Goal: Task Accomplishment & Management: Manage account settings

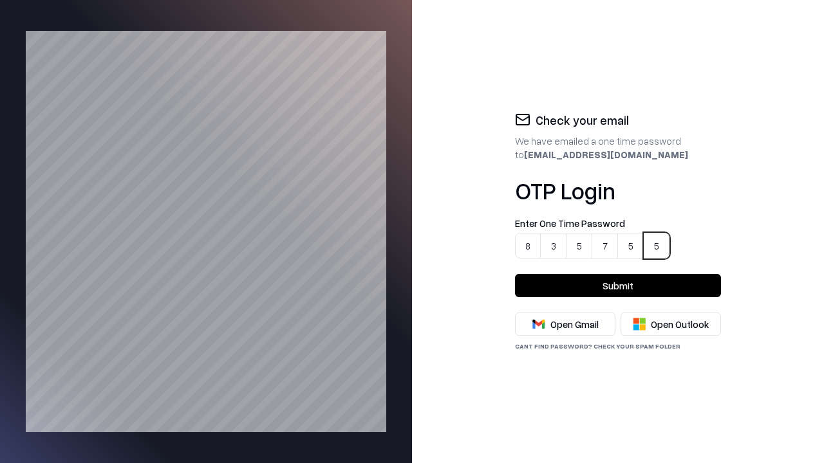
type input "******"
click at [618, 286] on button "Submit" at bounding box center [618, 285] width 206 height 23
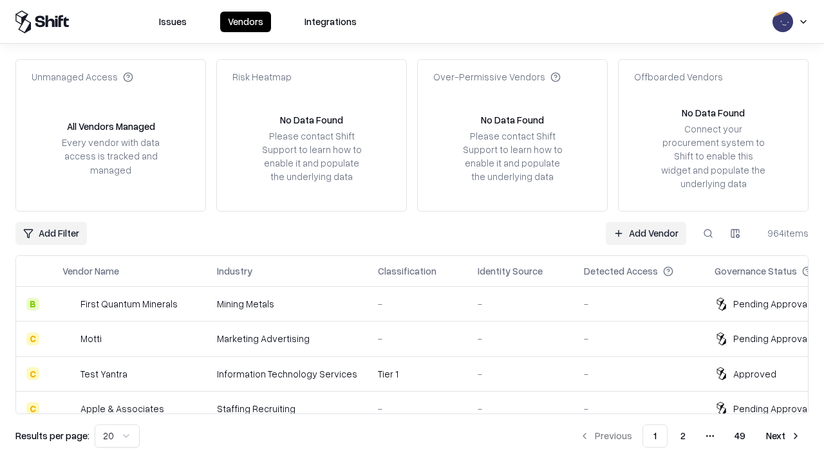
click at [646, 233] on link "Add Vendor" at bounding box center [646, 233] width 80 height 23
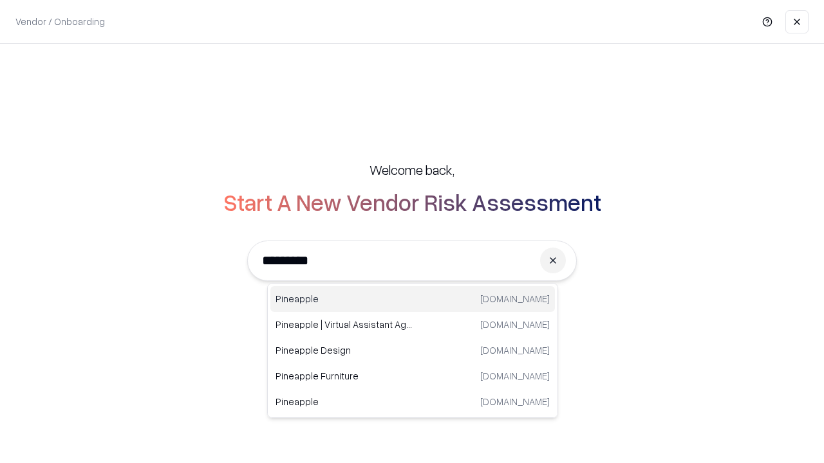
click at [413, 299] on div "Pineapple [DOMAIN_NAME]" at bounding box center [412, 299] width 284 height 26
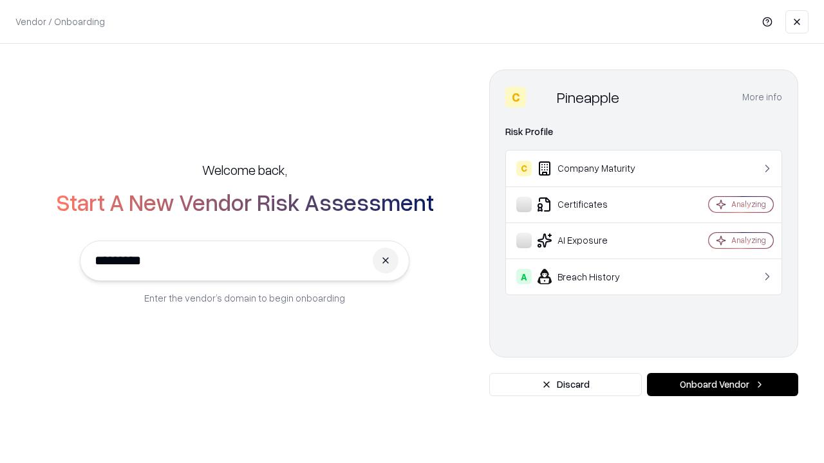
type input "*********"
click at [722, 385] on button "Onboard Vendor" at bounding box center [722, 384] width 151 height 23
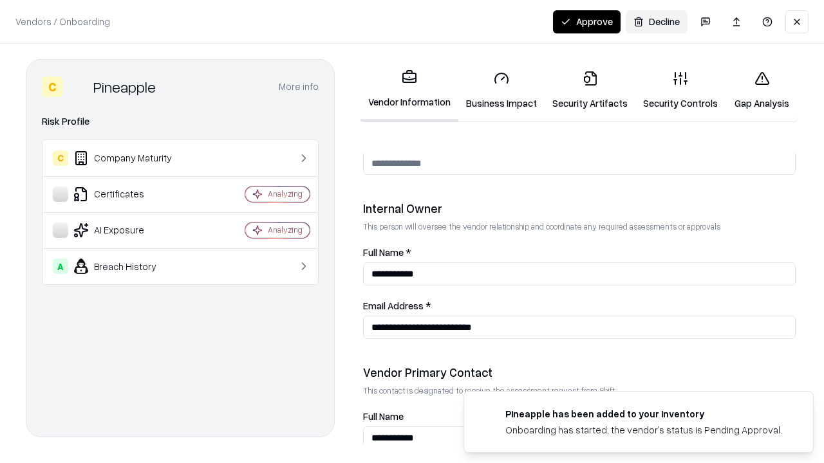
scroll to position [667, 0]
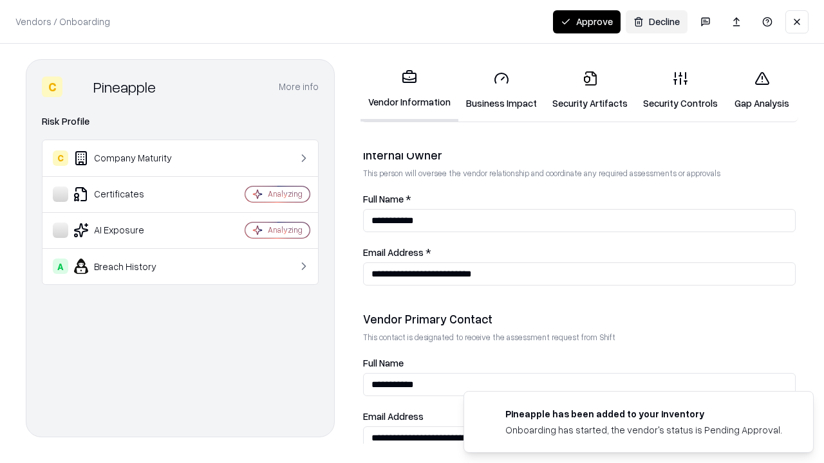
click at [497, 90] on link "Business Impact" at bounding box center [501, 91] width 86 height 60
click at [587, 21] on button "Approve" at bounding box center [587, 21] width 68 height 23
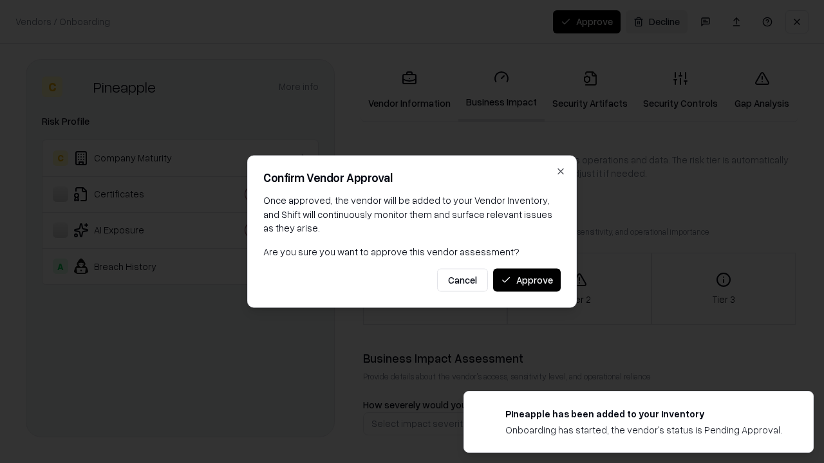
click at [527, 280] on button "Approve" at bounding box center [527, 279] width 68 height 23
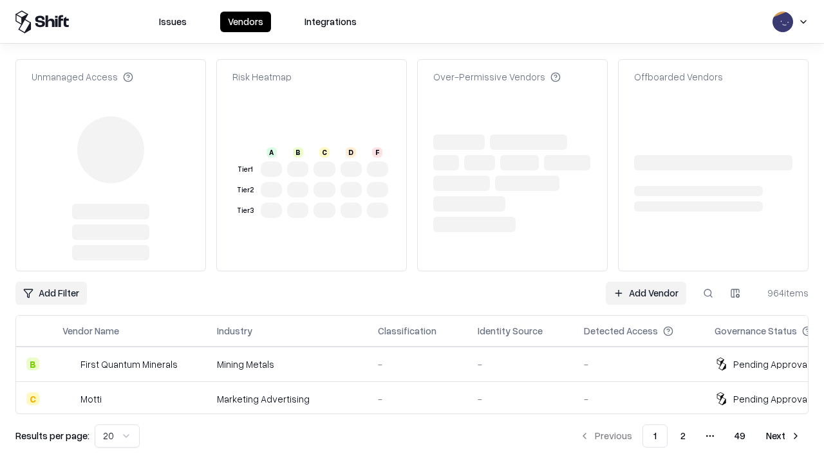
type input "*********"
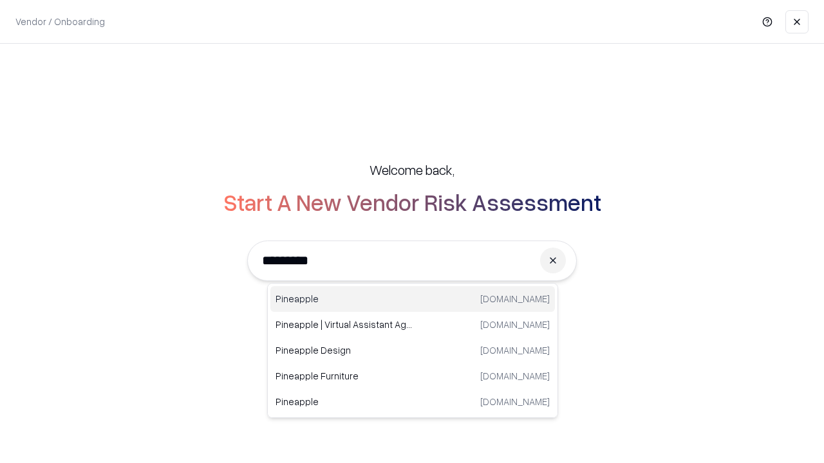
click at [413, 299] on div "Pineapple [DOMAIN_NAME]" at bounding box center [412, 299] width 284 height 26
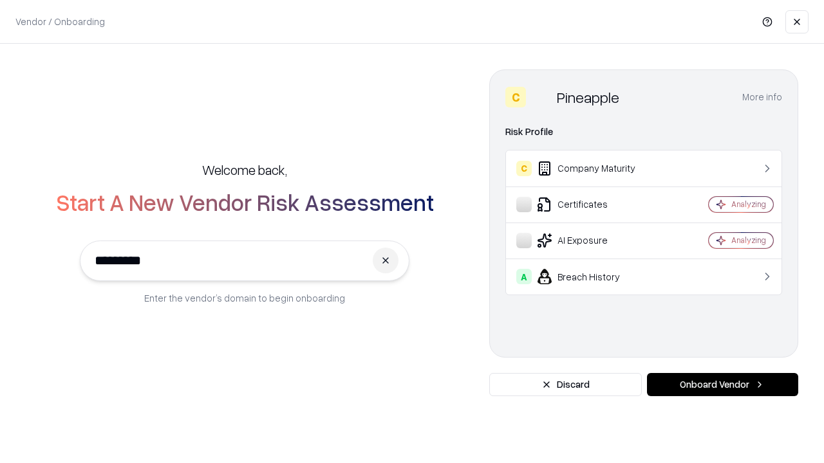
type input "*********"
click at [722, 385] on button "Onboard Vendor" at bounding box center [722, 384] width 151 height 23
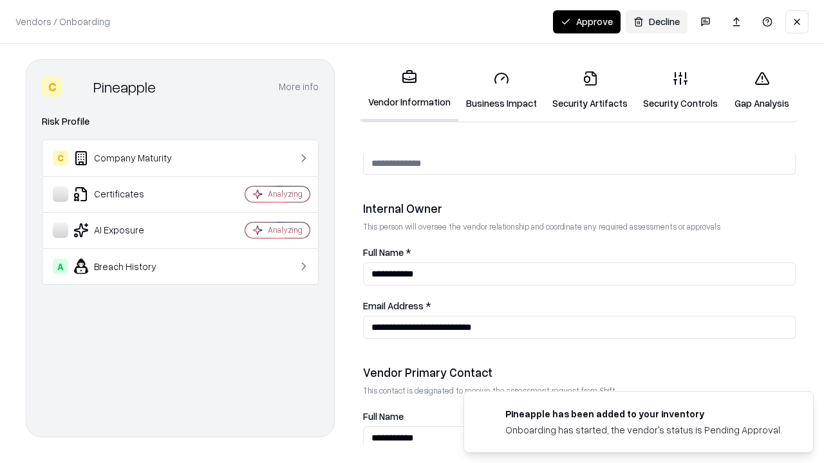
scroll to position [667, 0]
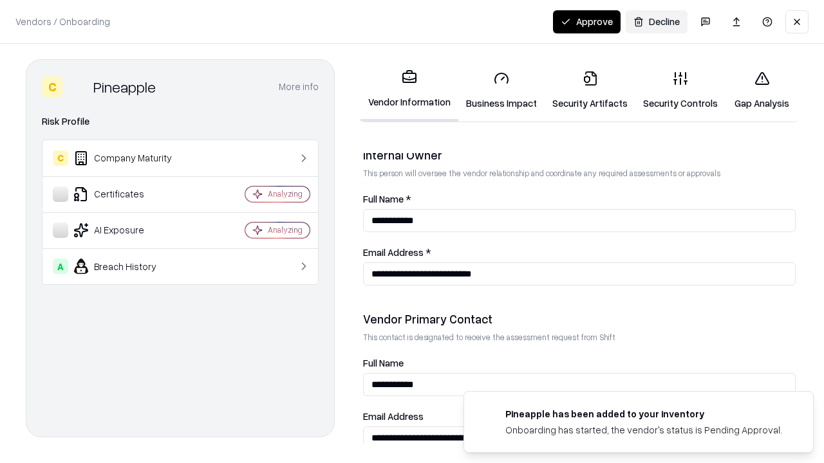
click at [587, 21] on button "Approve" at bounding box center [587, 21] width 68 height 23
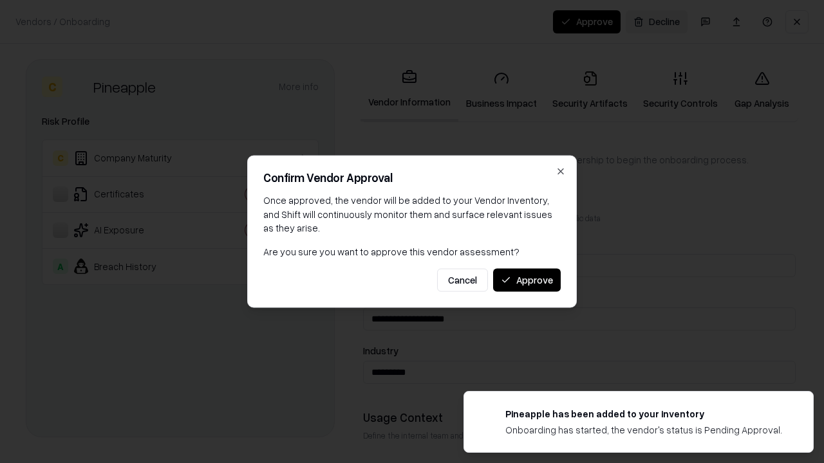
click at [527, 280] on button "Approve" at bounding box center [527, 279] width 68 height 23
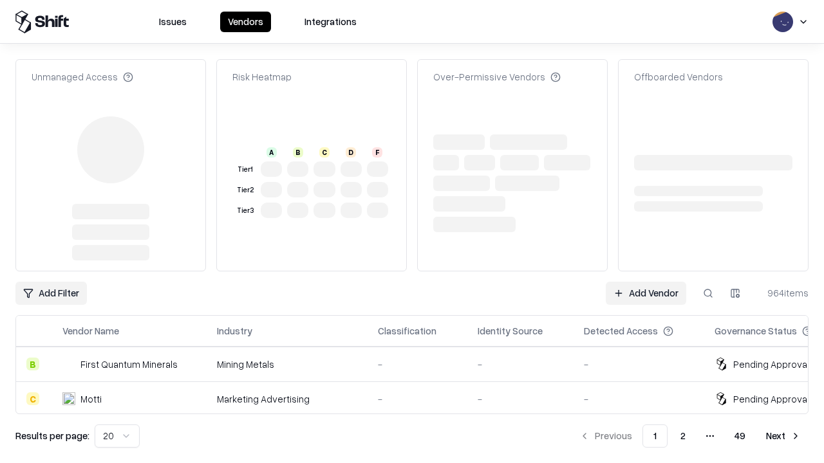
click at [646, 282] on link "Add Vendor" at bounding box center [646, 293] width 80 height 23
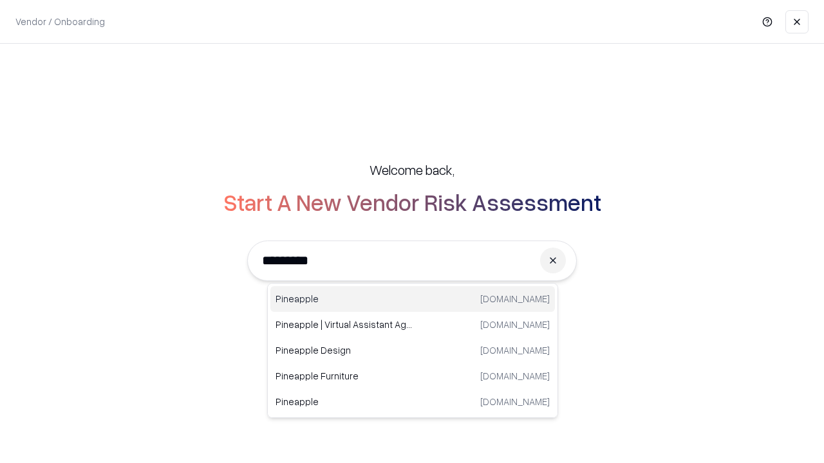
click at [413, 299] on div "Pineapple [DOMAIN_NAME]" at bounding box center [412, 299] width 284 height 26
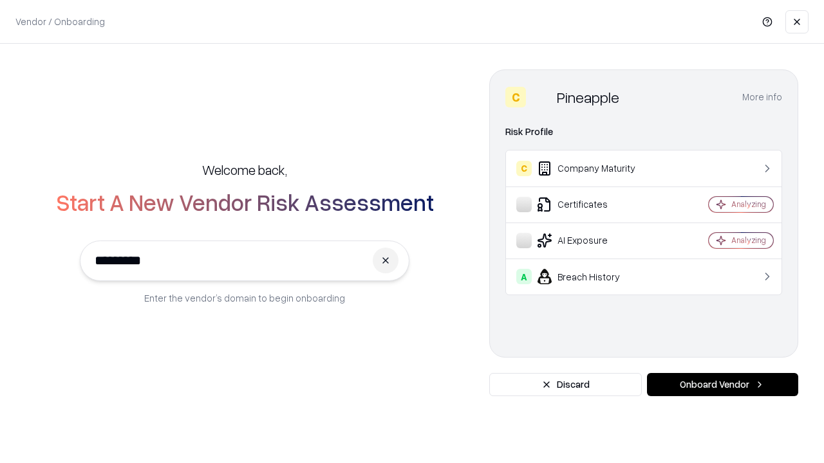
type input "*********"
click at [722, 385] on button "Onboard Vendor" at bounding box center [722, 384] width 151 height 23
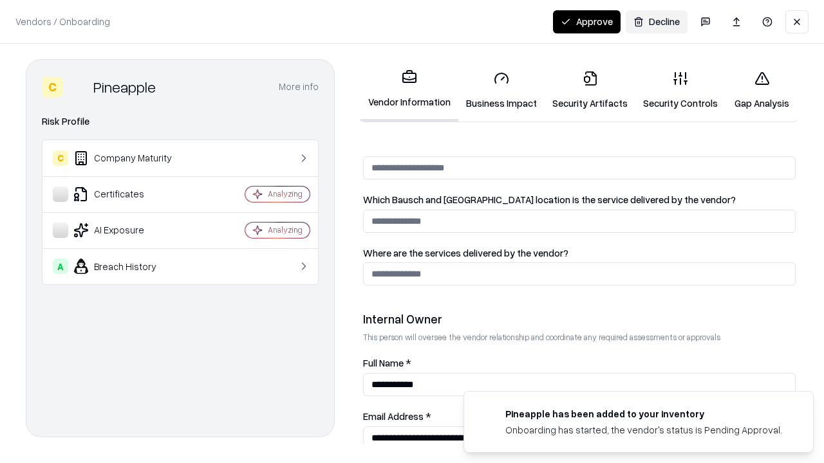
scroll to position [667, 0]
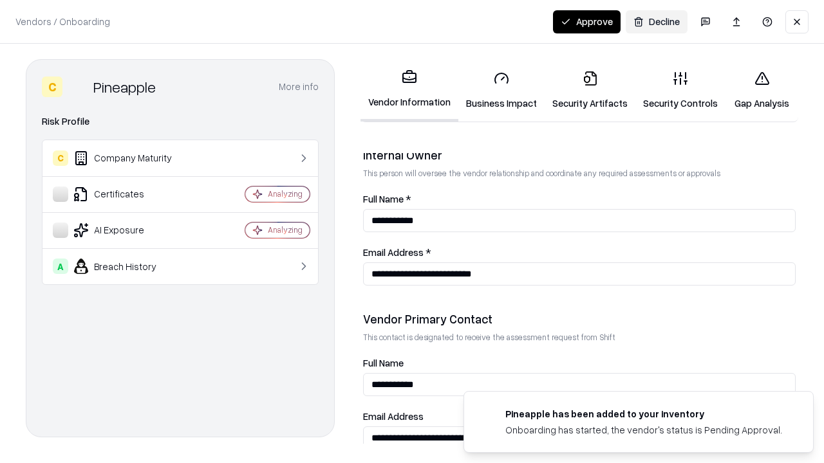
click at [497, 90] on link "Business Impact" at bounding box center [501, 91] width 86 height 60
click at [583, 90] on link "Security Artifacts" at bounding box center [590, 91] width 91 height 60
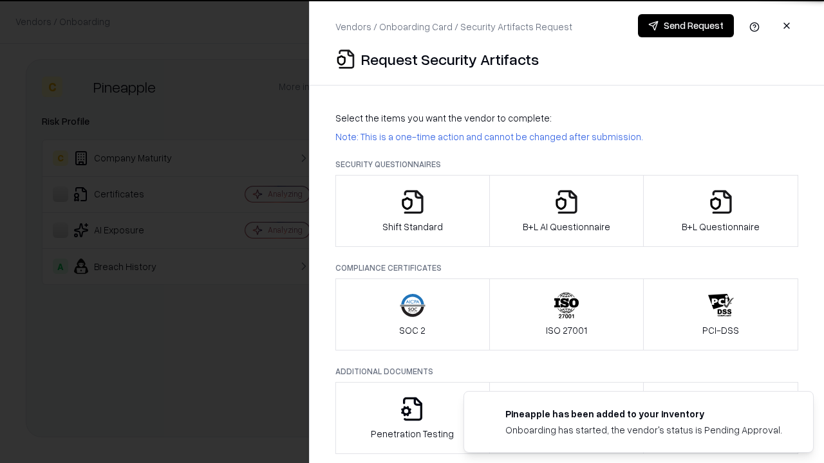
click at [412, 211] on icon "button" at bounding box center [413, 202] width 26 height 26
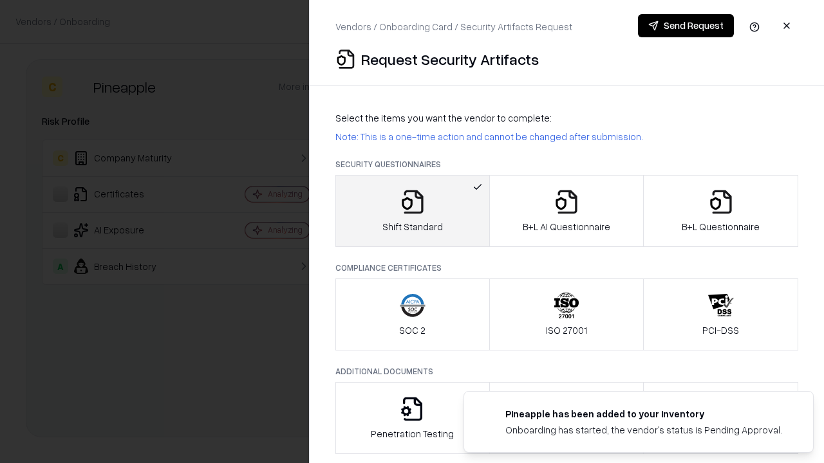
click at [686, 26] on button "Send Request" at bounding box center [686, 25] width 96 height 23
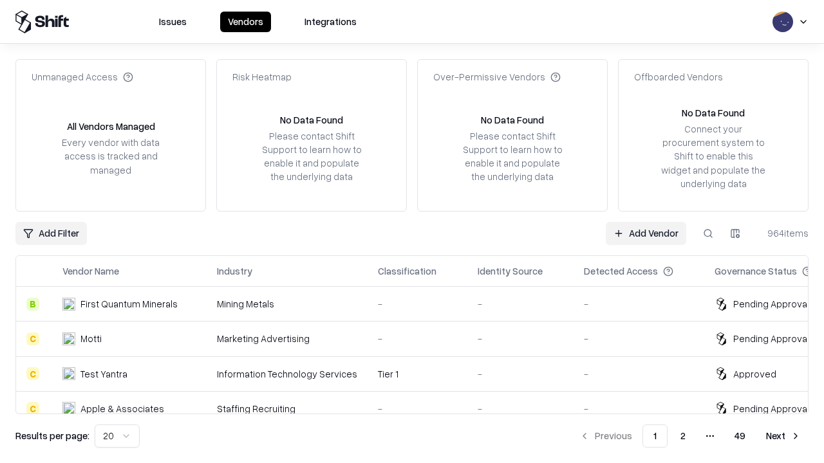
click at [708, 233] on button at bounding box center [707, 233] width 23 height 23
type input "*********"
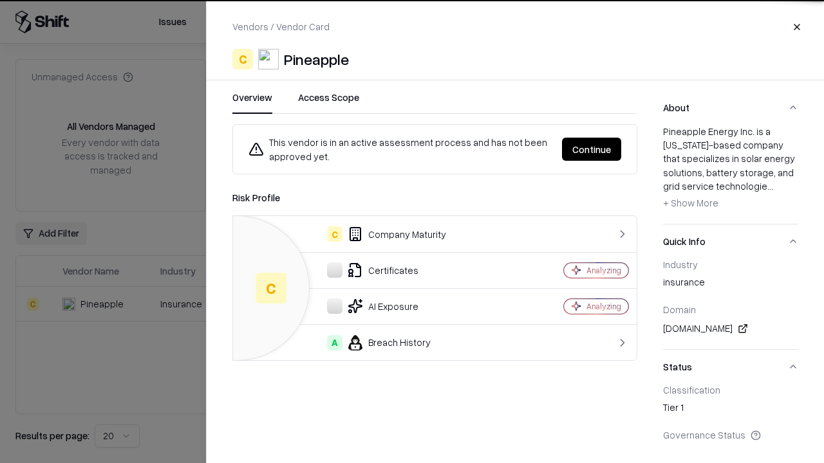
click at [592, 149] on button "Continue" at bounding box center [591, 149] width 59 height 23
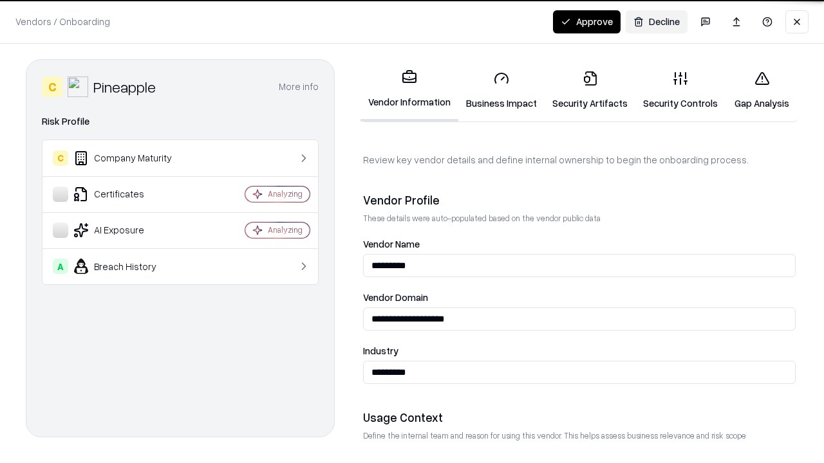
click at [583, 90] on link "Security Artifacts" at bounding box center [590, 91] width 91 height 60
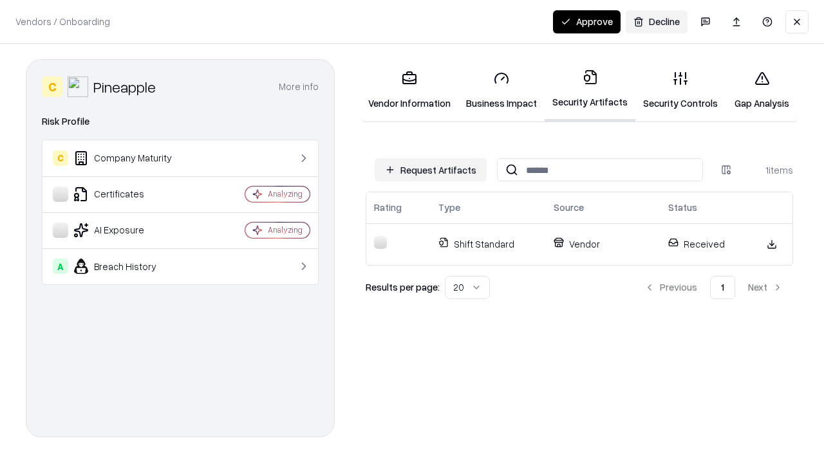
click at [587, 21] on button "Approve" at bounding box center [587, 21] width 68 height 23
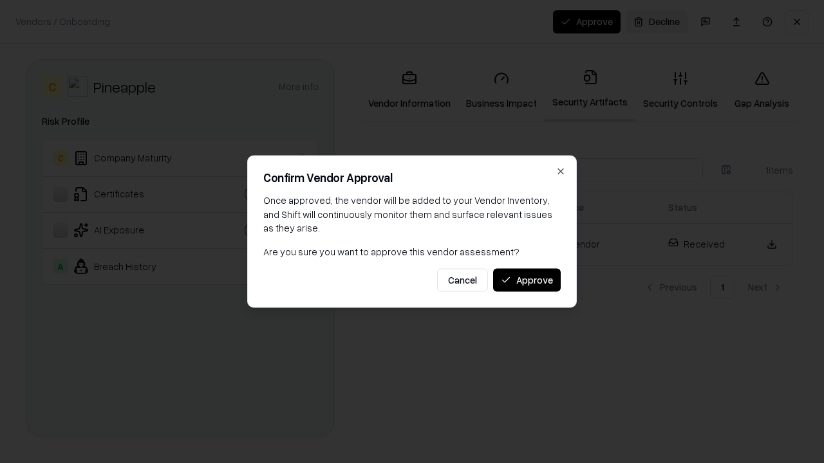
click at [527, 280] on button "Approve" at bounding box center [527, 279] width 68 height 23
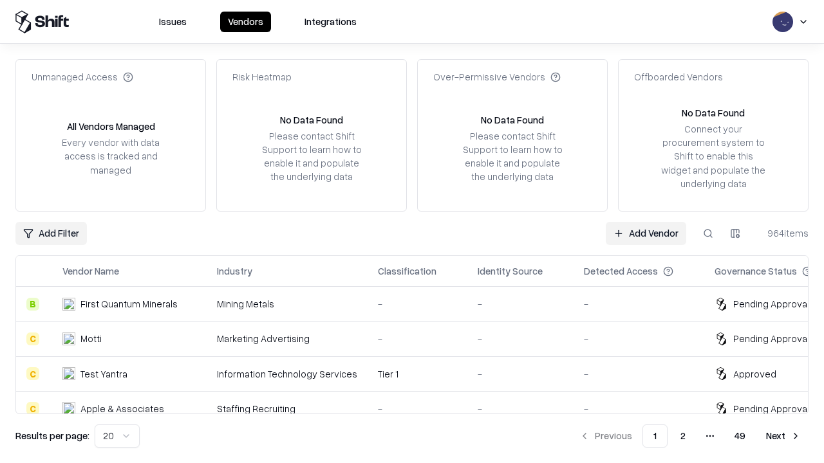
type input "*********"
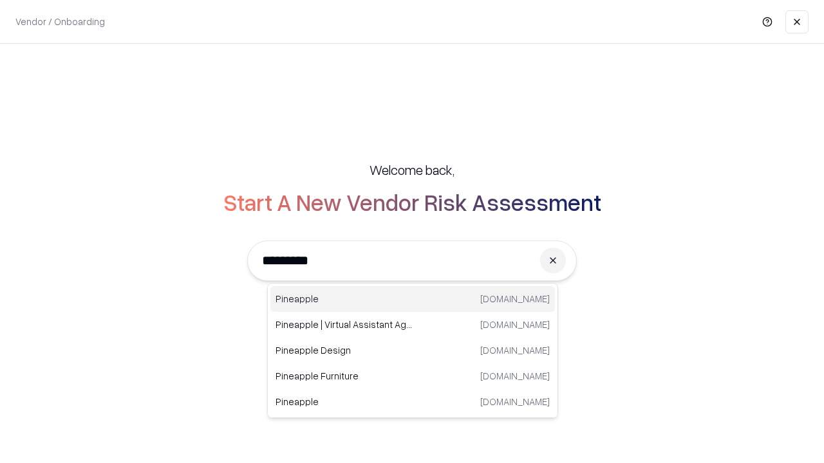
click at [413, 299] on div "Pineapple pineappleenergy.com" at bounding box center [412, 299] width 284 height 26
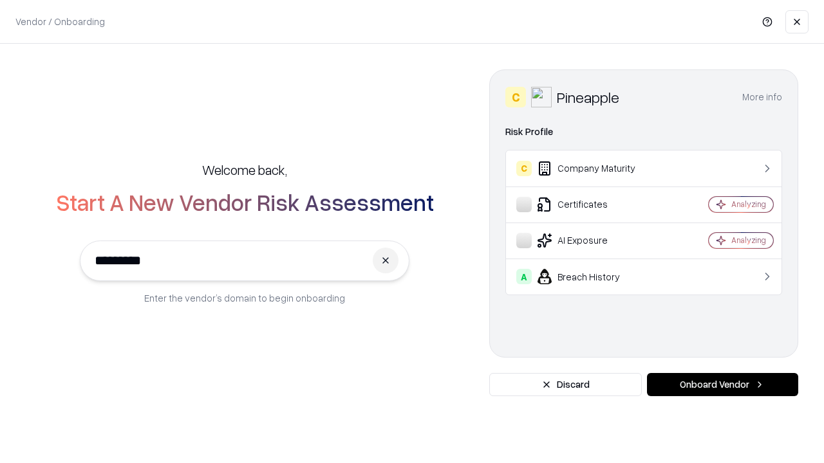
type input "*********"
click at [722, 385] on button "Onboard Vendor" at bounding box center [722, 384] width 151 height 23
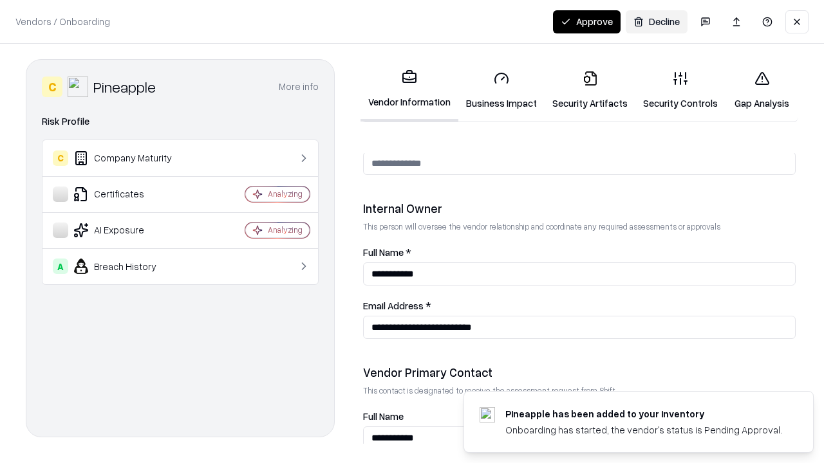
scroll to position [667, 0]
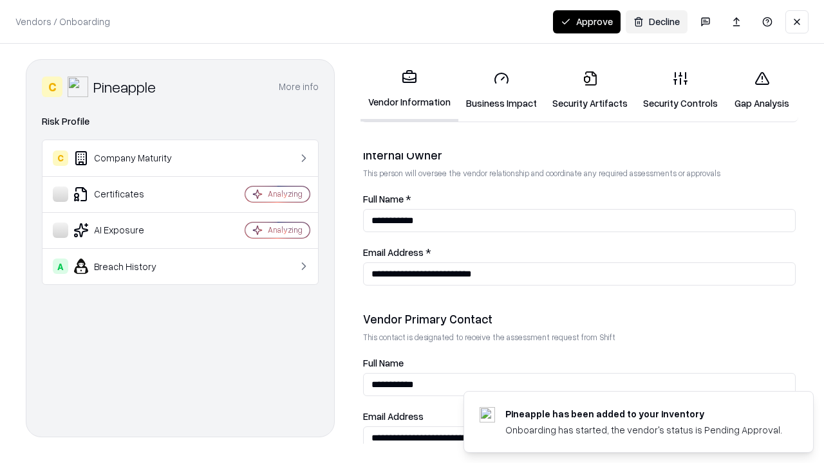
click at [587, 21] on button "Approve" at bounding box center [587, 21] width 68 height 23
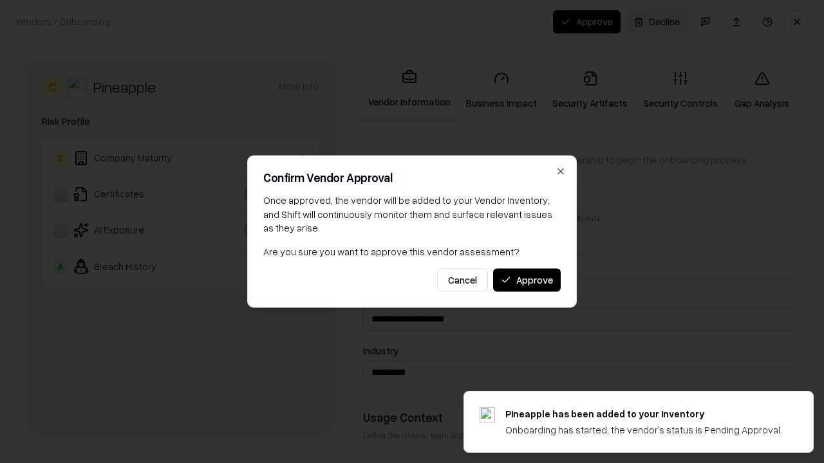
click at [527, 280] on button "Approve" at bounding box center [527, 279] width 68 height 23
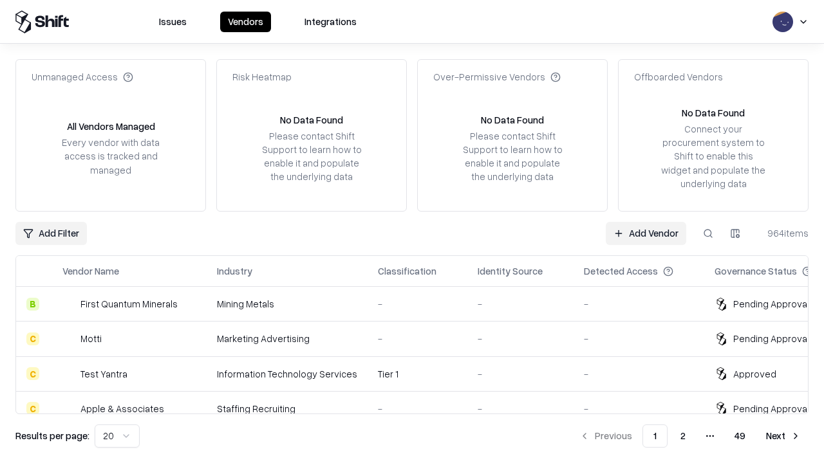
click at [646, 233] on link "Add Vendor" at bounding box center [646, 233] width 80 height 23
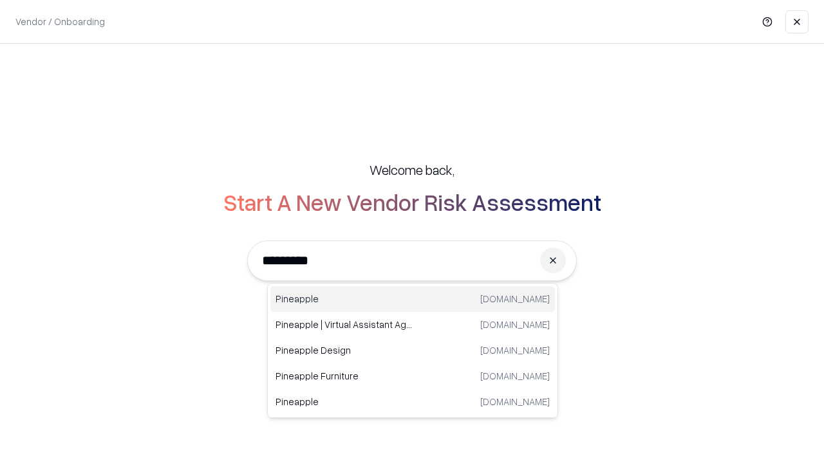
click at [413, 299] on div "Pineapple pineappleenergy.com" at bounding box center [412, 299] width 284 height 26
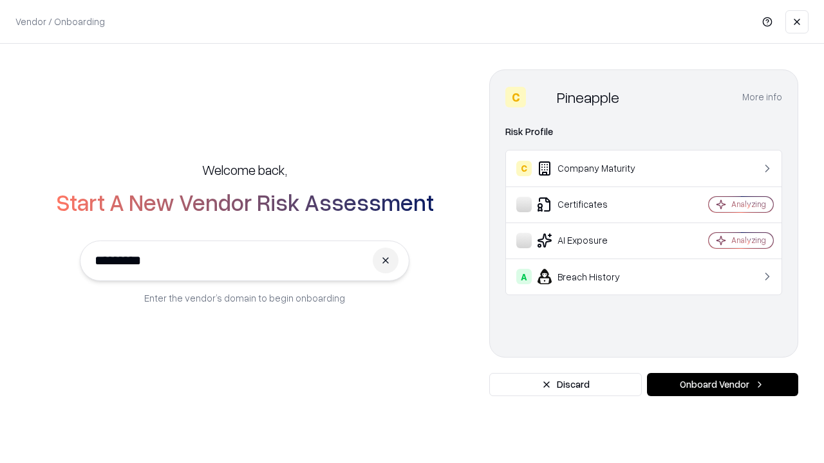
type input "*********"
click at [722, 385] on button "Onboard Vendor" at bounding box center [722, 384] width 151 height 23
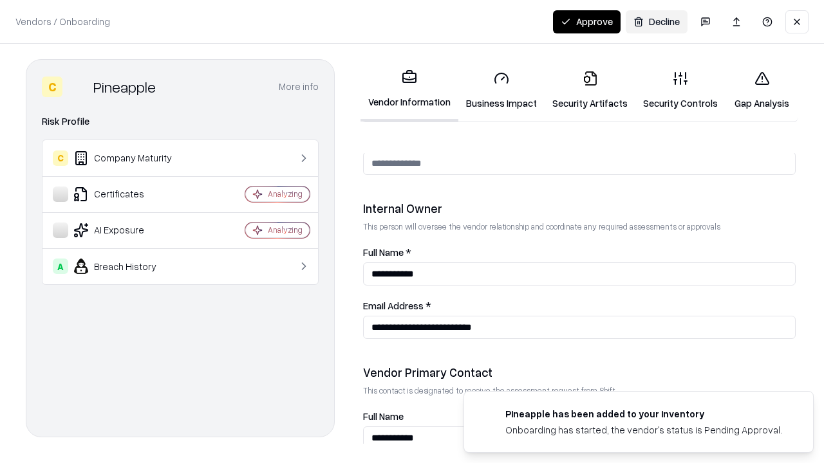
scroll to position [667, 0]
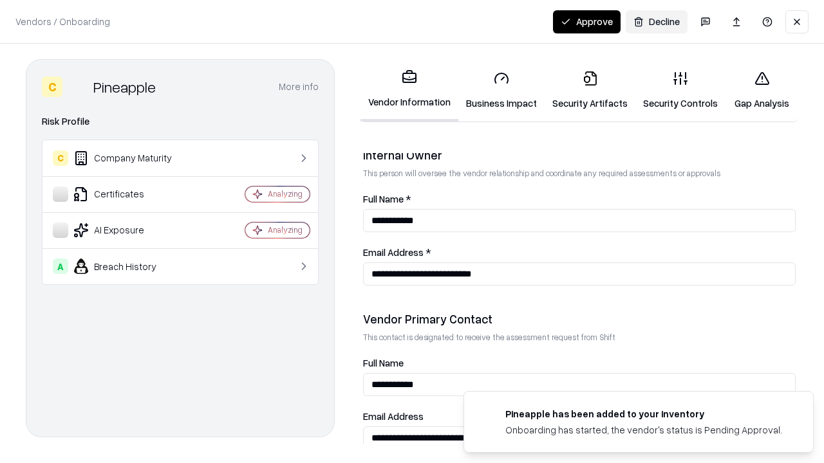
click at [497, 90] on link "Business Impact" at bounding box center [501, 91] width 86 height 60
click at [583, 90] on link "Security Artifacts" at bounding box center [590, 91] width 91 height 60
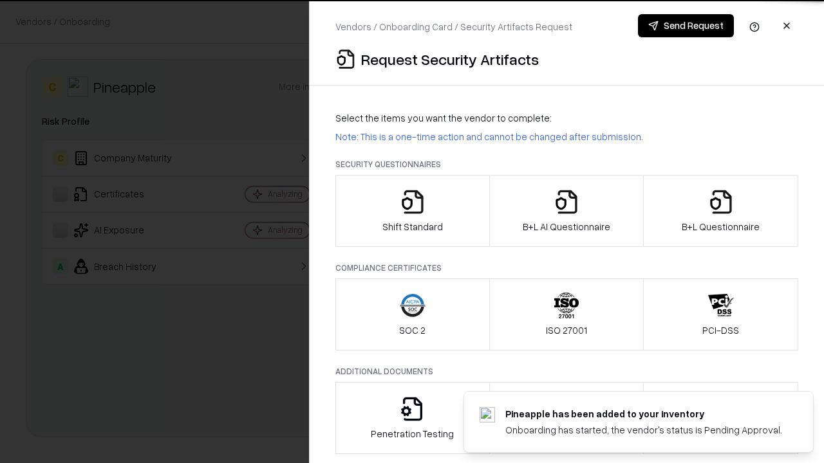
click at [412, 211] on icon "button" at bounding box center [413, 202] width 26 height 26
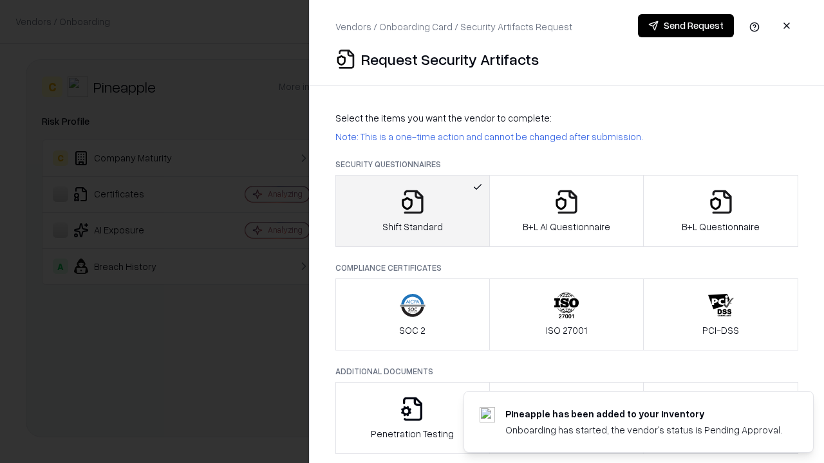
click at [686, 26] on button "Send Request" at bounding box center [686, 25] width 96 height 23
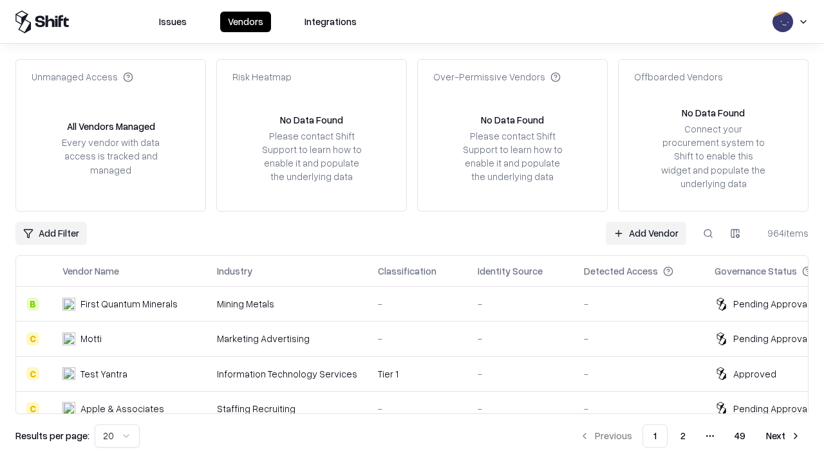
click at [708, 233] on button at bounding box center [707, 233] width 23 height 23
type input "*********"
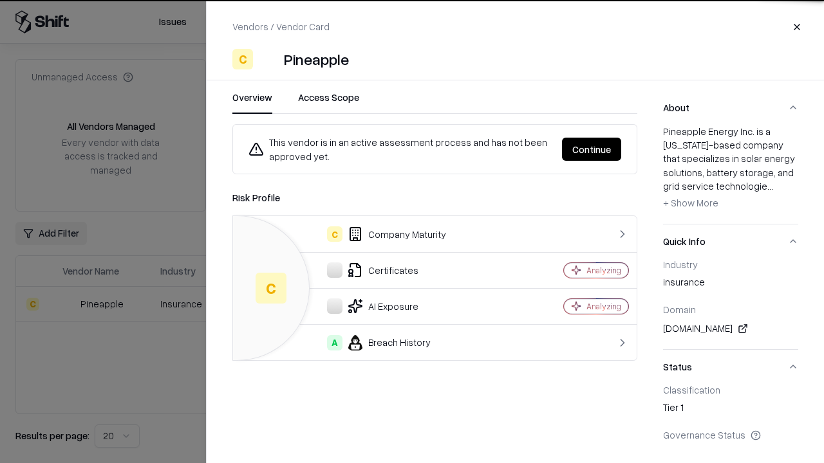
click at [592, 149] on button "Continue" at bounding box center [591, 149] width 59 height 23
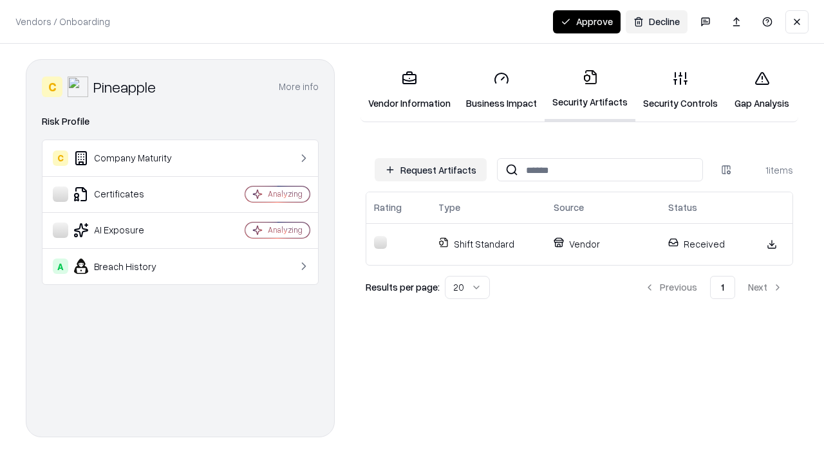
click at [670, 90] on link "Security Controls" at bounding box center [680, 91] width 90 height 60
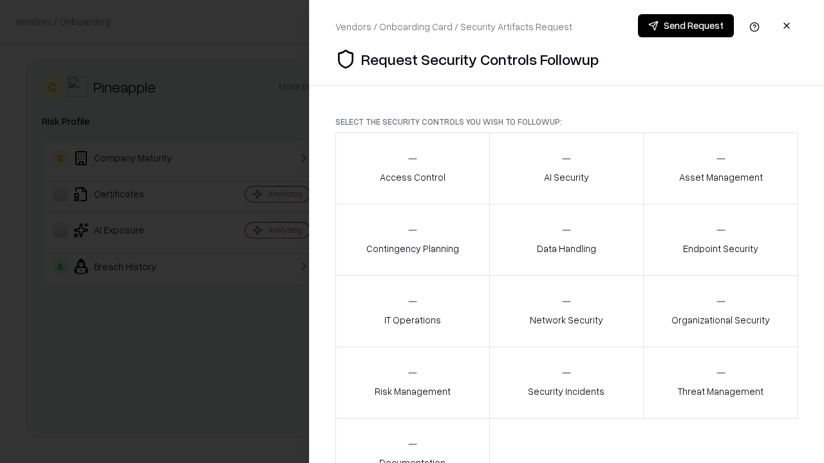
click at [412, 169] on div "Access Control" at bounding box center [413, 169] width 66 height 32
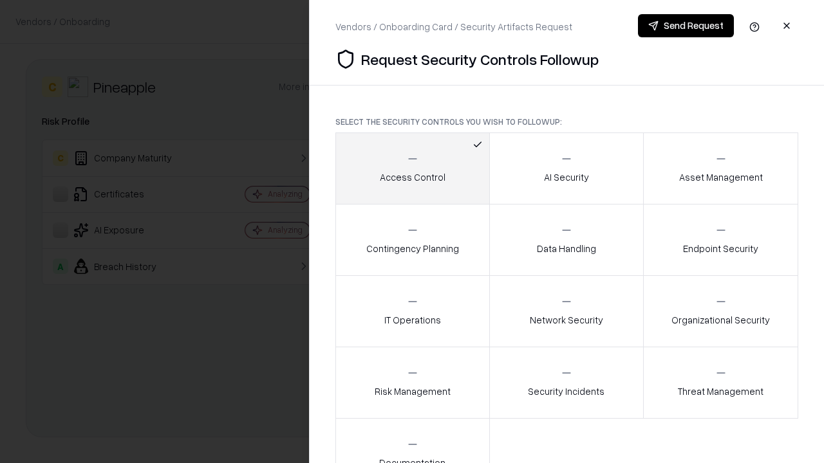
click at [686, 26] on button "Send Request" at bounding box center [686, 25] width 96 height 23
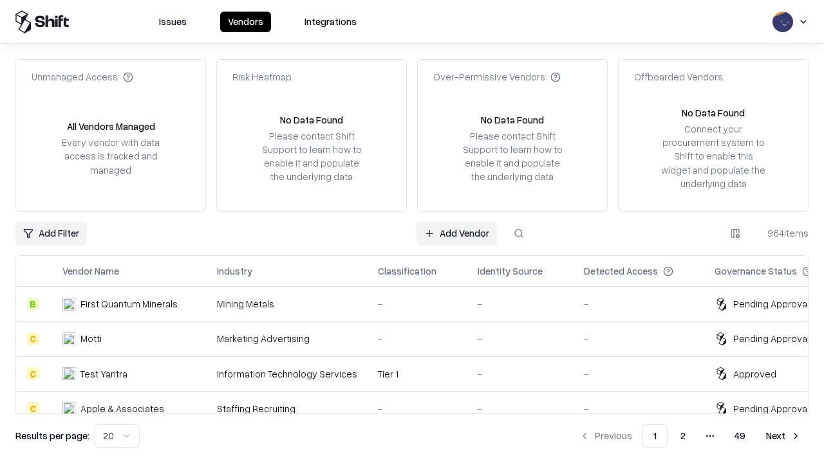
type input "*********"
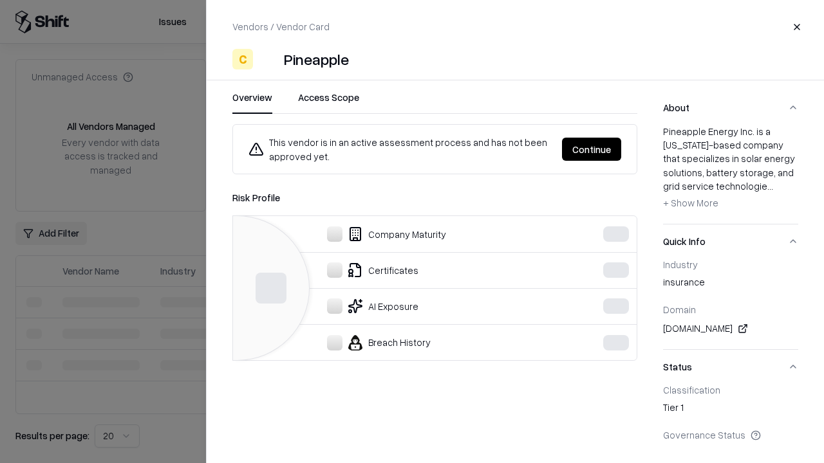
click at [592, 149] on button "Continue" at bounding box center [591, 149] width 59 height 23
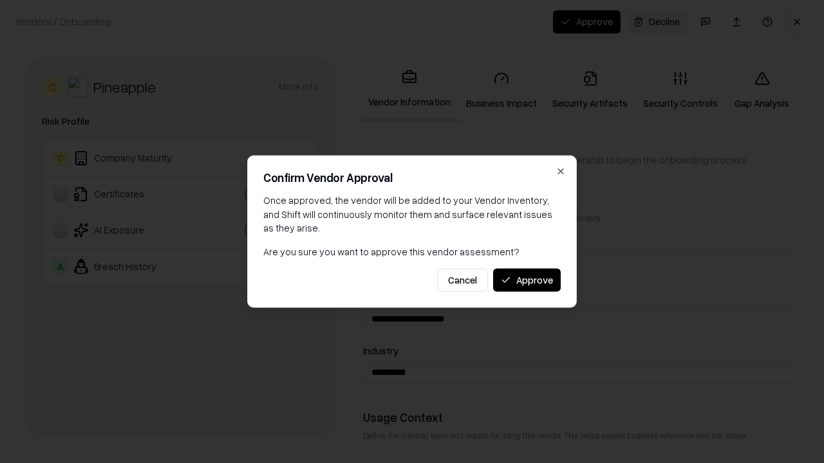
click at [527, 280] on button "Approve" at bounding box center [527, 279] width 68 height 23
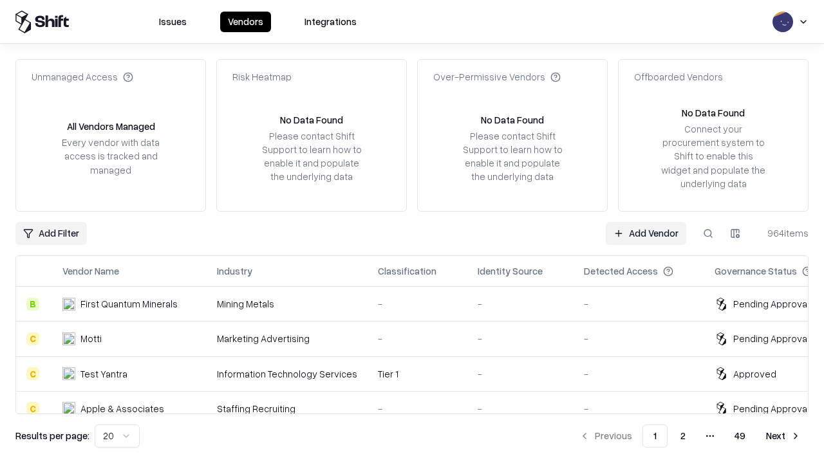
type input "*********"
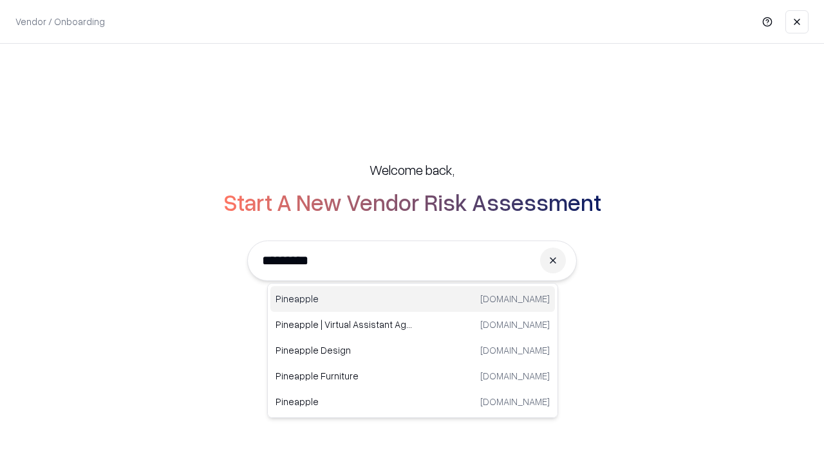
click at [413, 299] on div "Pineapple [DOMAIN_NAME]" at bounding box center [412, 299] width 284 height 26
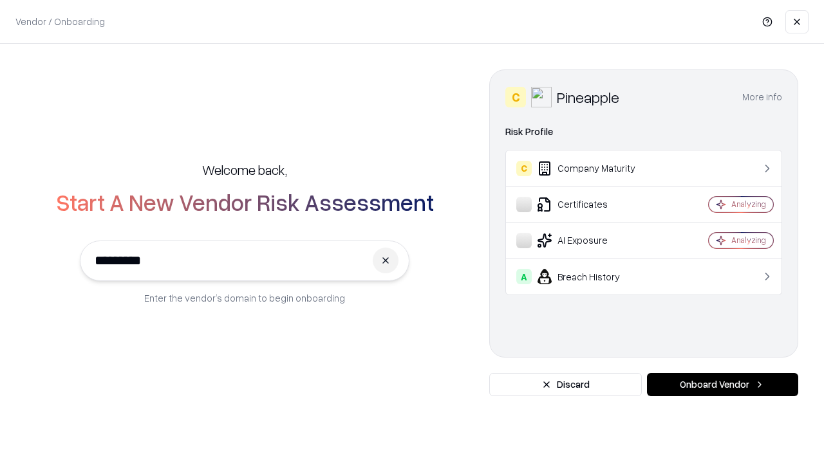
type input "*********"
click at [722, 385] on button "Onboard Vendor" at bounding box center [722, 384] width 151 height 23
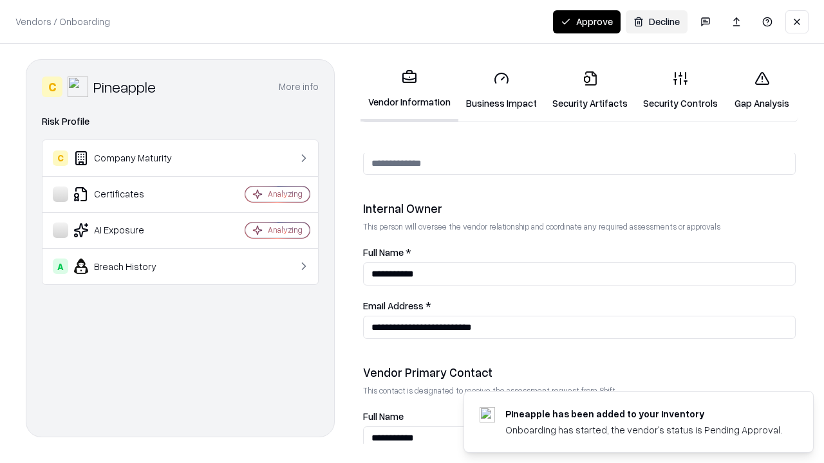
scroll to position [667, 0]
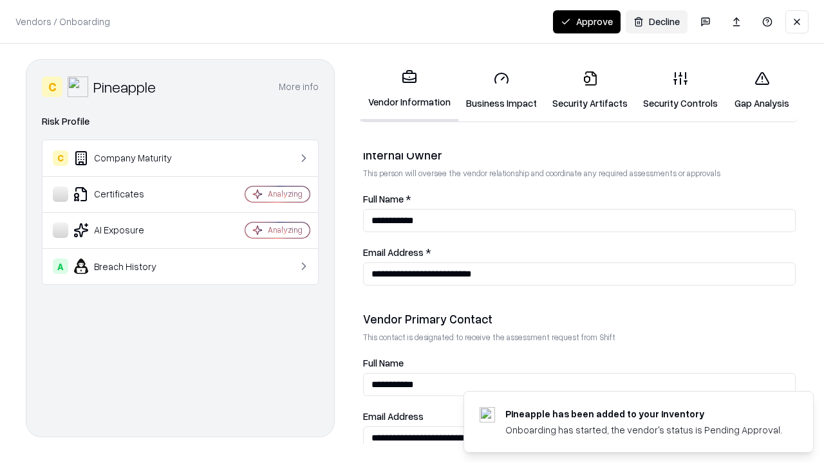
click at [587, 21] on button "Approve" at bounding box center [587, 21] width 68 height 23
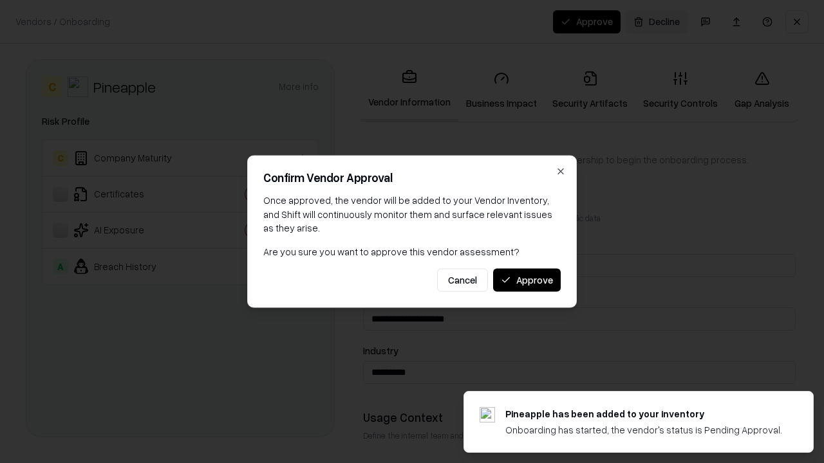
click at [527, 280] on button "Approve" at bounding box center [527, 279] width 68 height 23
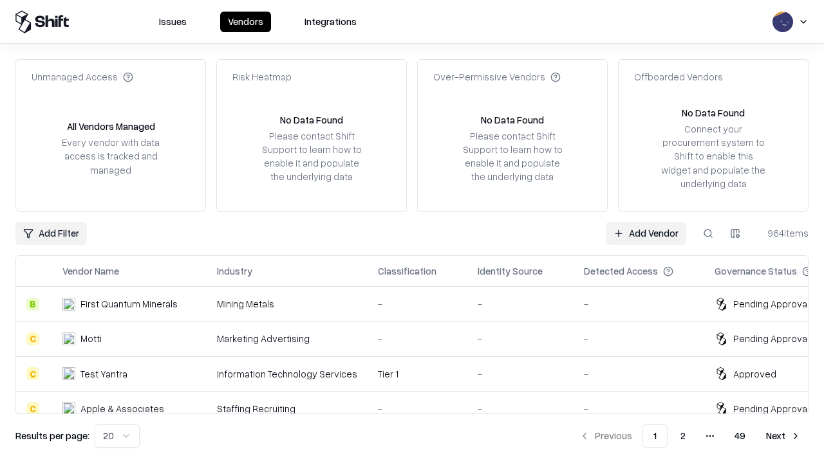
click at [646, 233] on link "Add Vendor" at bounding box center [646, 233] width 80 height 23
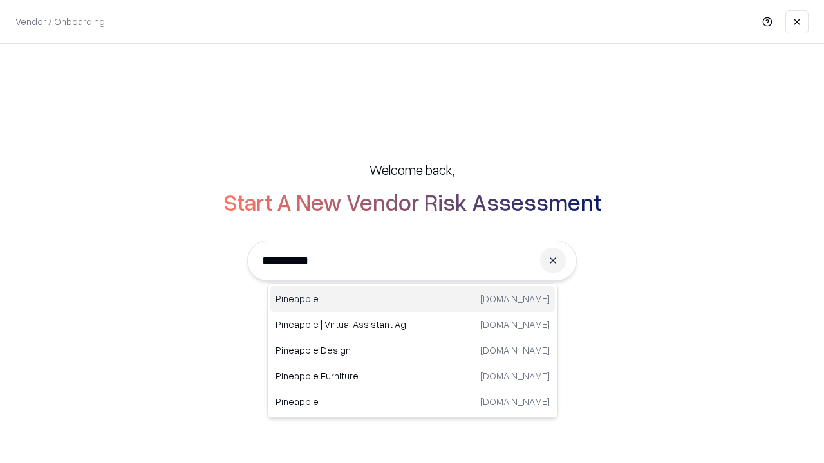
click at [413, 299] on div "Pineapple [DOMAIN_NAME]" at bounding box center [412, 299] width 284 height 26
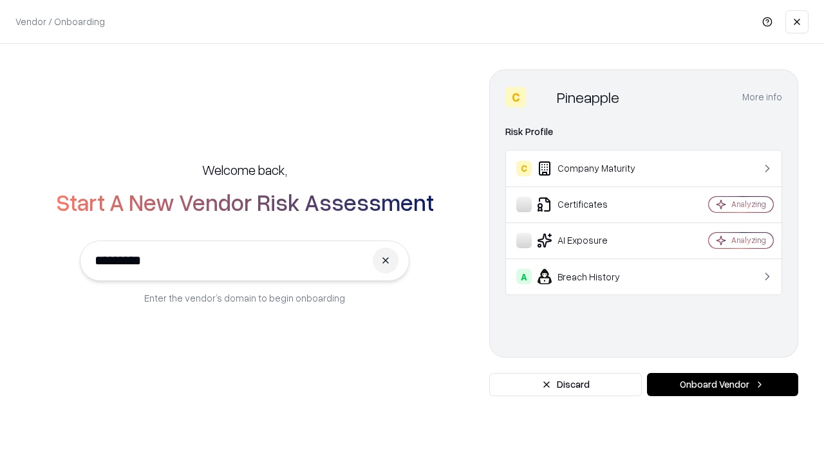
type input "*********"
click at [722, 385] on button "Onboard Vendor" at bounding box center [722, 384] width 151 height 23
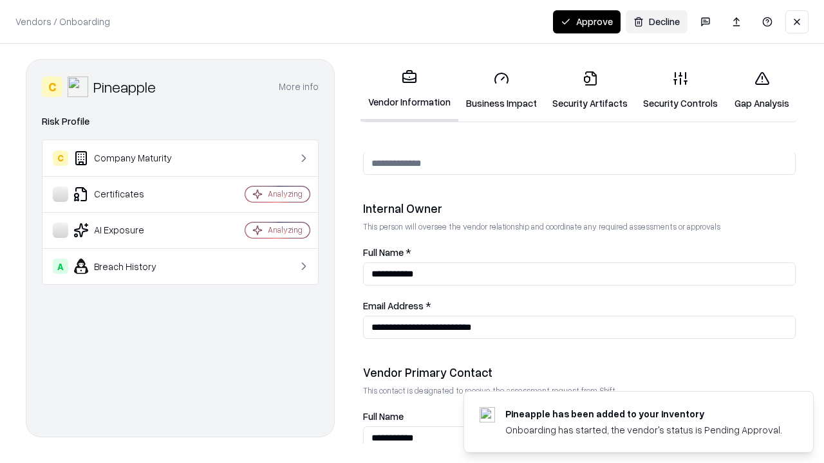
scroll to position [667, 0]
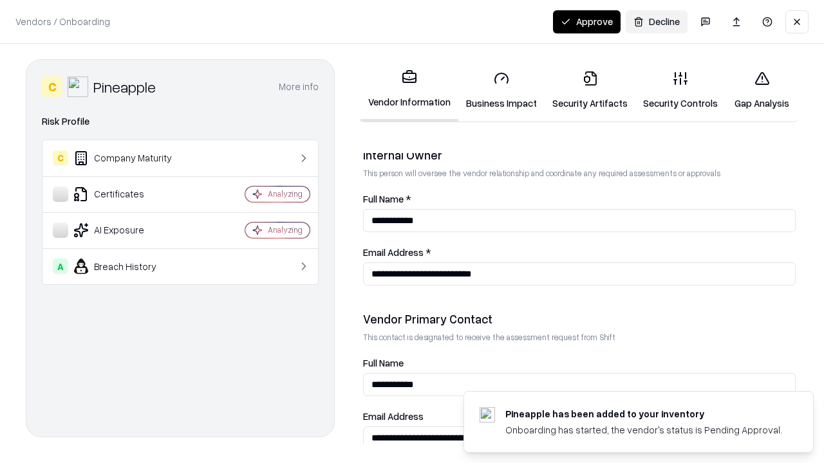
click at [583, 90] on link "Security Artifacts" at bounding box center [590, 91] width 91 height 60
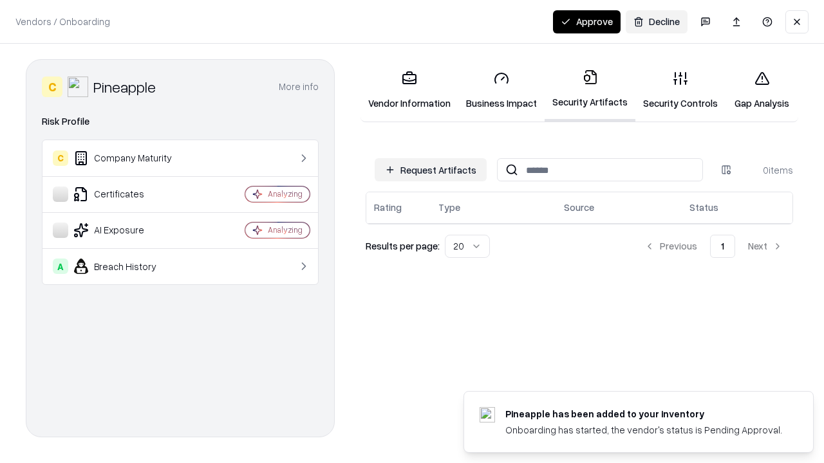
click at [433, 170] on button "Request Artifacts" at bounding box center [431, 169] width 112 height 23
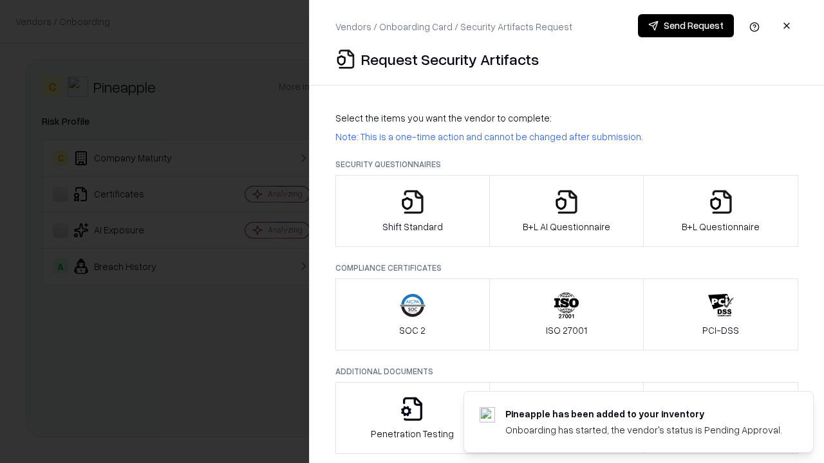
click at [720, 211] on icon "button" at bounding box center [721, 202] width 26 height 26
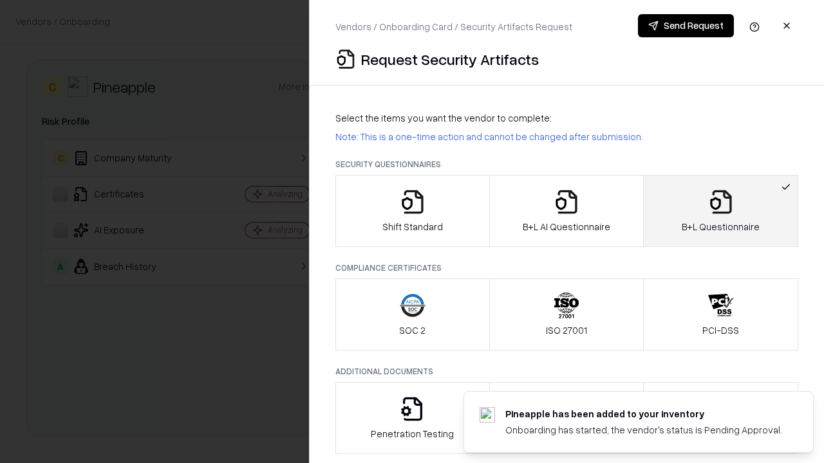
click at [566, 211] on icon "button" at bounding box center [567, 202] width 26 height 26
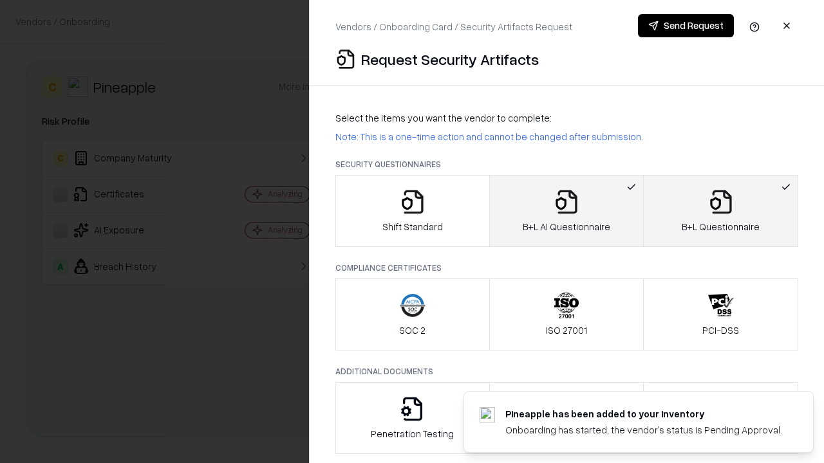
click at [686, 26] on button "Send Request" at bounding box center [686, 25] width 96 height 23
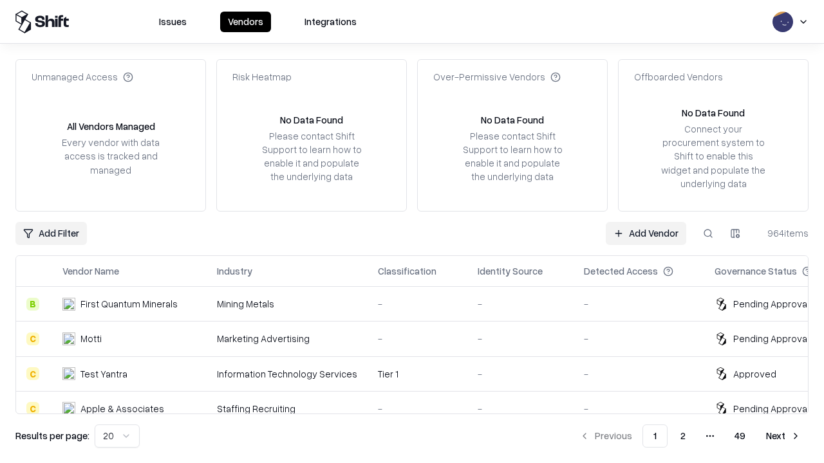
click at [708, 233] on button at bounding box center [707, 233] width 23 height 23
type input "*********"
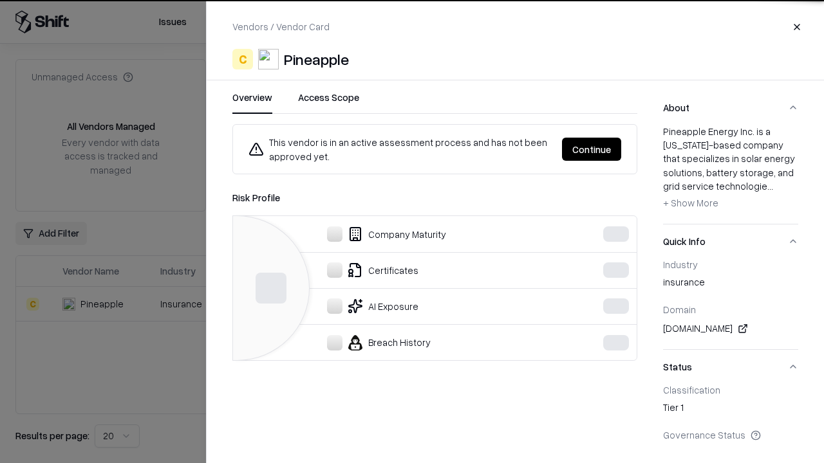
click at [592, 149] on button "Continue" at bounding box center [591, 149] width 59 height 23
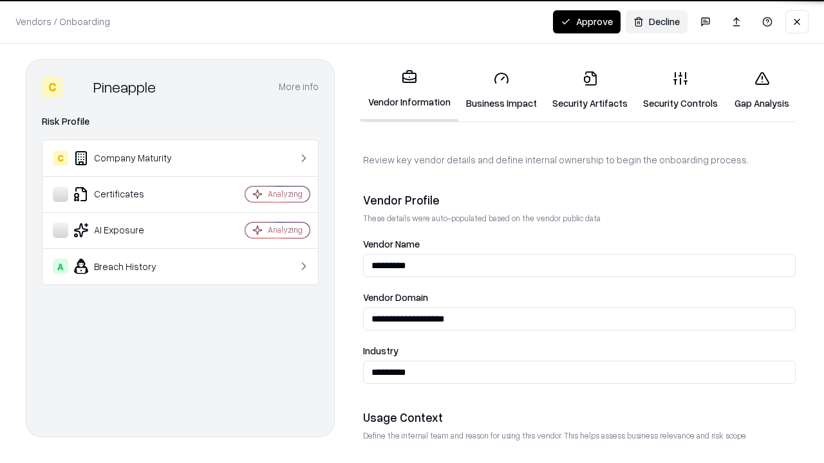
click at [583, 90] on link "Security Artifacts" at bounding box center [590, 91] width 91 height 60
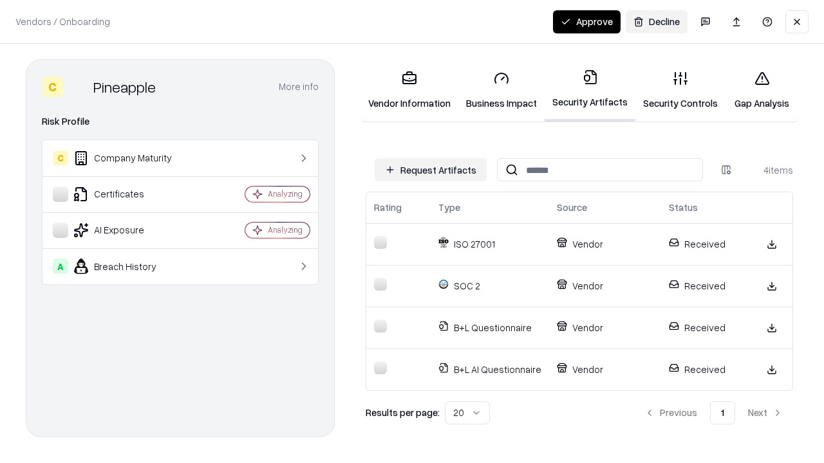
click at [587, 21] on button "Approve" at bounding box center [587, 21] width 68 height 23
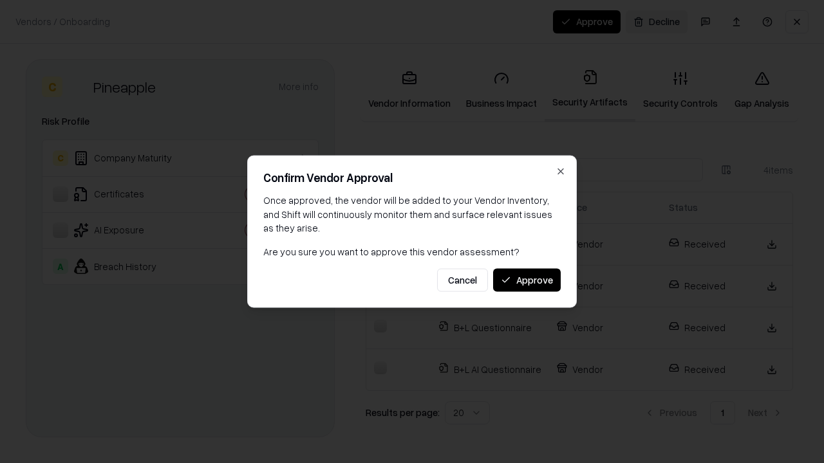
click at [527, 280] on button "Approve" at bounding box center [527, 279] width 68 height 23
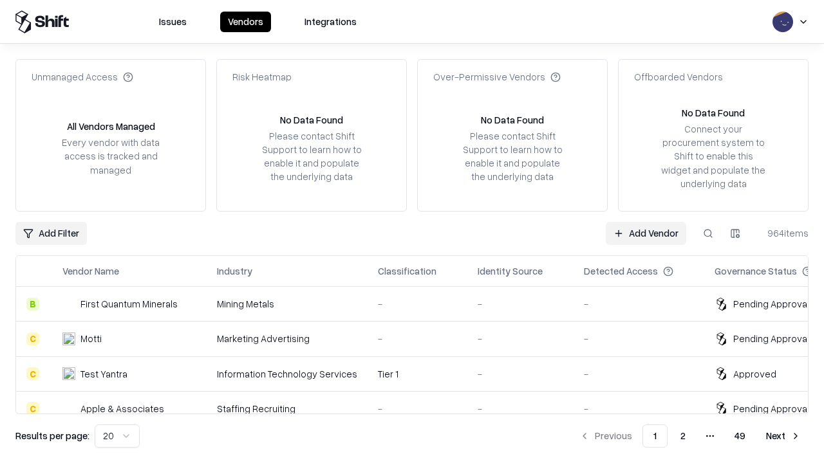
type input "*********"
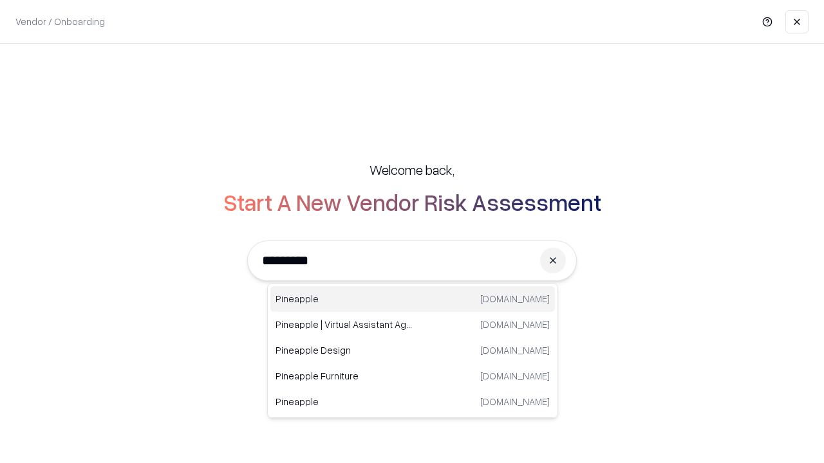
click at [413, 299] on div "Pineapple [DOMAIN_NAME]" at bounding box center [412, 299] width 284 height 26
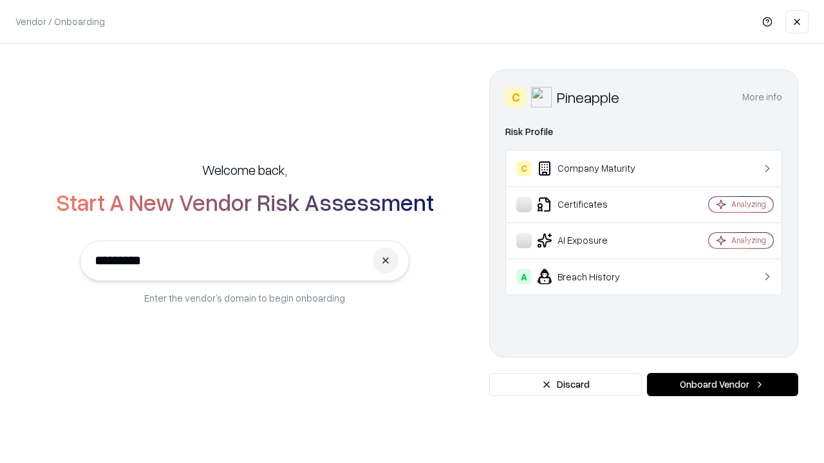
type input "*********"
click at [722, 385] on button "Onboard Vendor" at bounding box center [722, 384] width 151 height 23
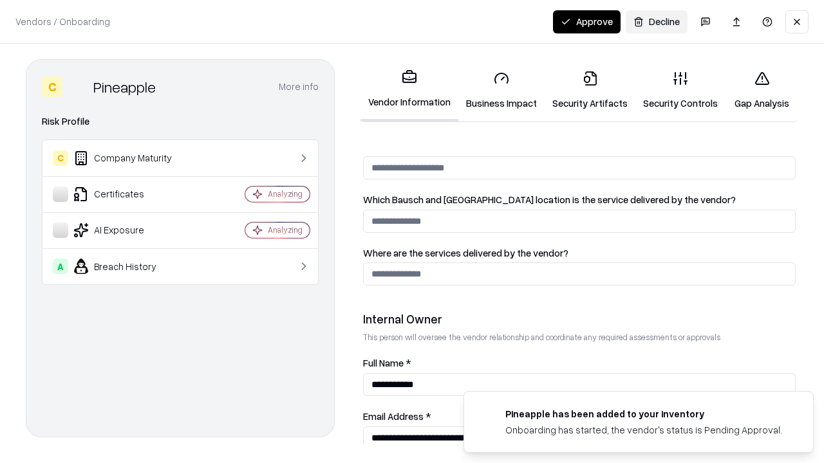
scroll to position [667, 0]
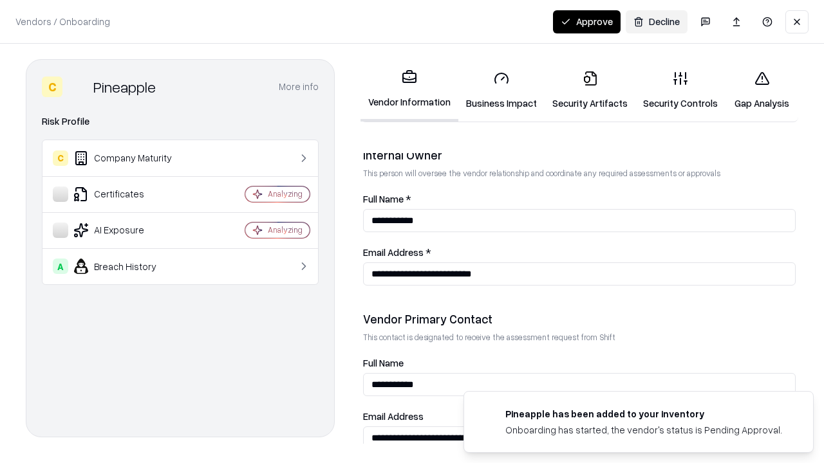
click at [587, 21] on button "Approve" at bounding box center [587, 21] width 68 height 23
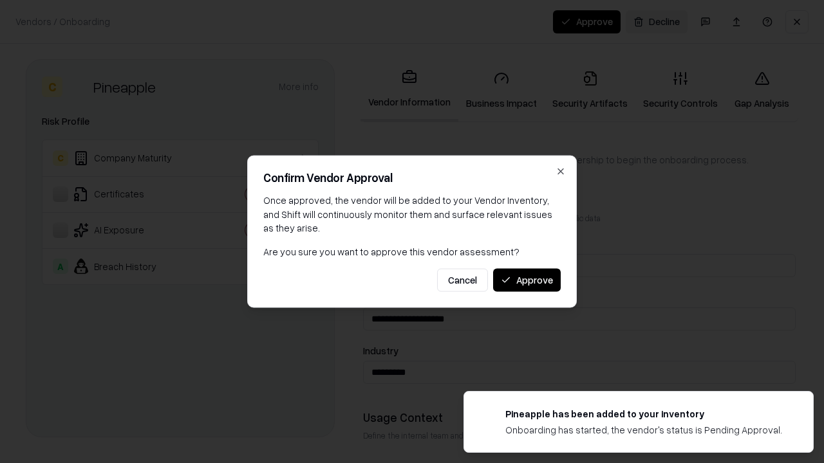
click at [527, 280] on button "Approve" at bounding box center [527, 279] width 68 height 23
